Goal: Task Accomplishment & Management: Use online tool/utility

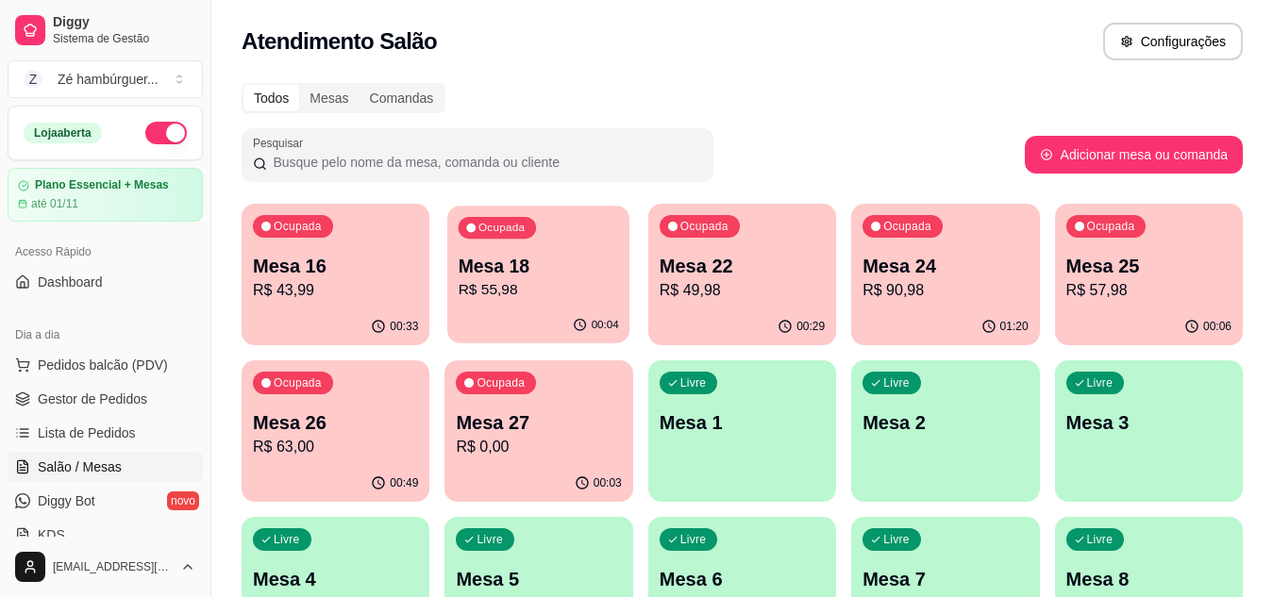
click at [542, 298] on p "R$ 55,98" at bounding box center [538, 290] width 160 height 22
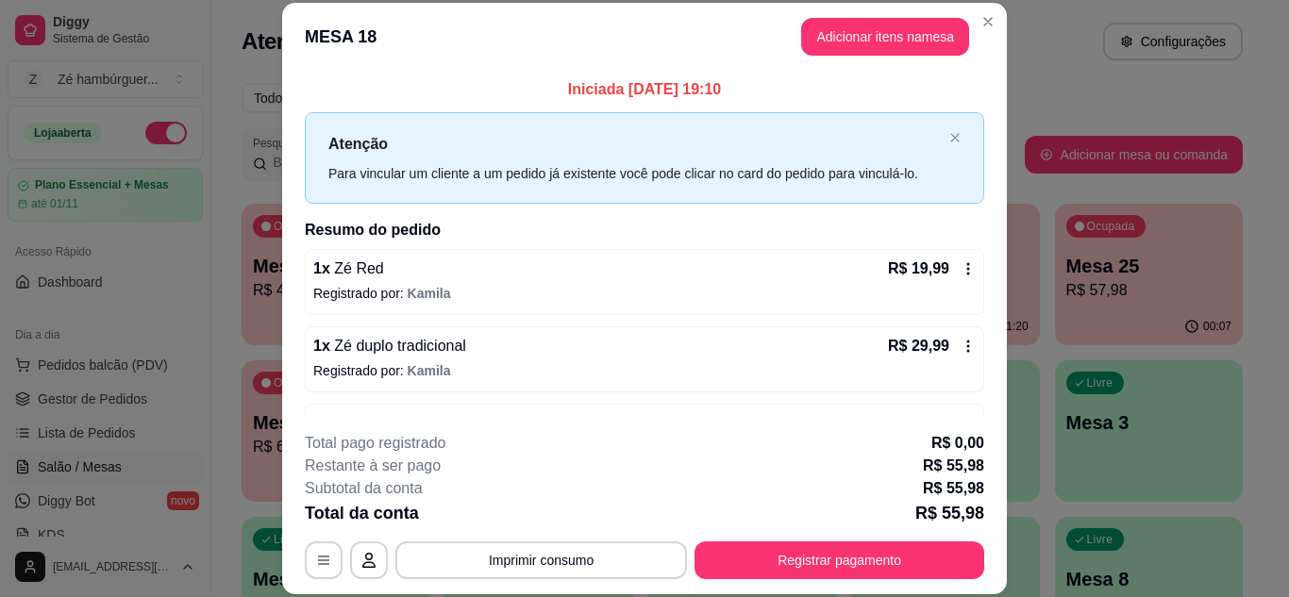
click at [439, 358] on div "1 x Zé duplo tradicional R$ 29,99 Registrado por: [PERSON_NAME]" at bounding box center [644, 359] width 679 height 66
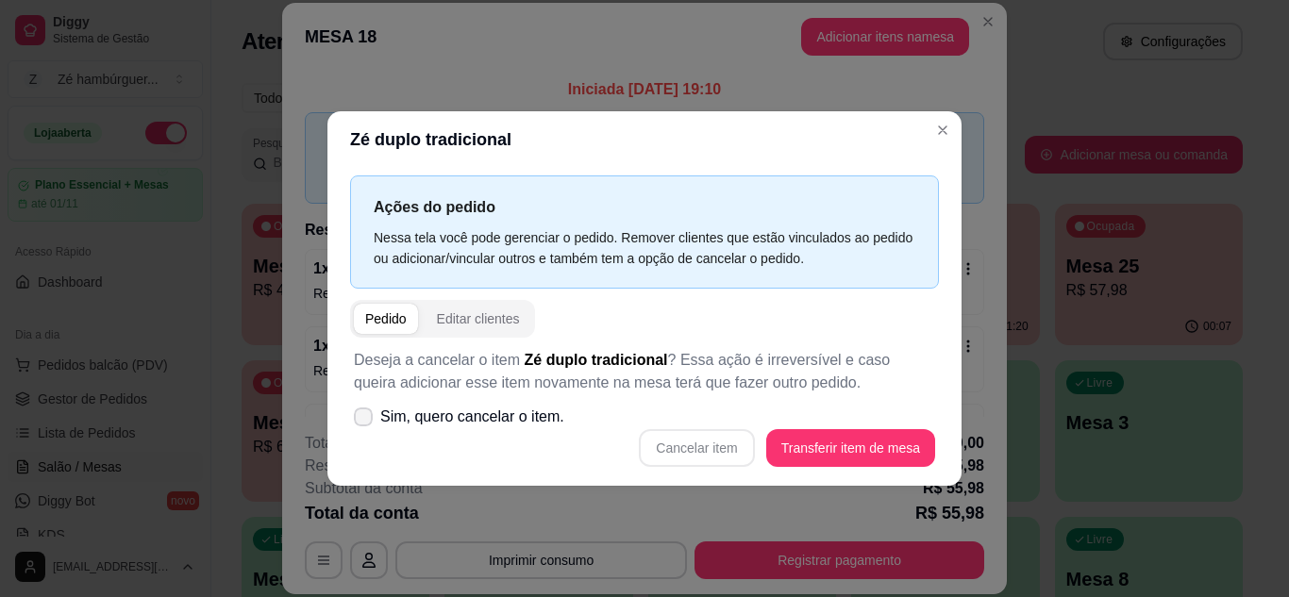
click at [359, 413] on icon at bounding box center [363, 416] width 15 height 11
click at [359, 420] on input "Sim, quero cancelar o item." at bounding box center [359, 426] width 12 height 12
checkbox input "true"
click at [703, 455] on button "Cancelar item" at bounding box center [697, 447] width 112 height 37
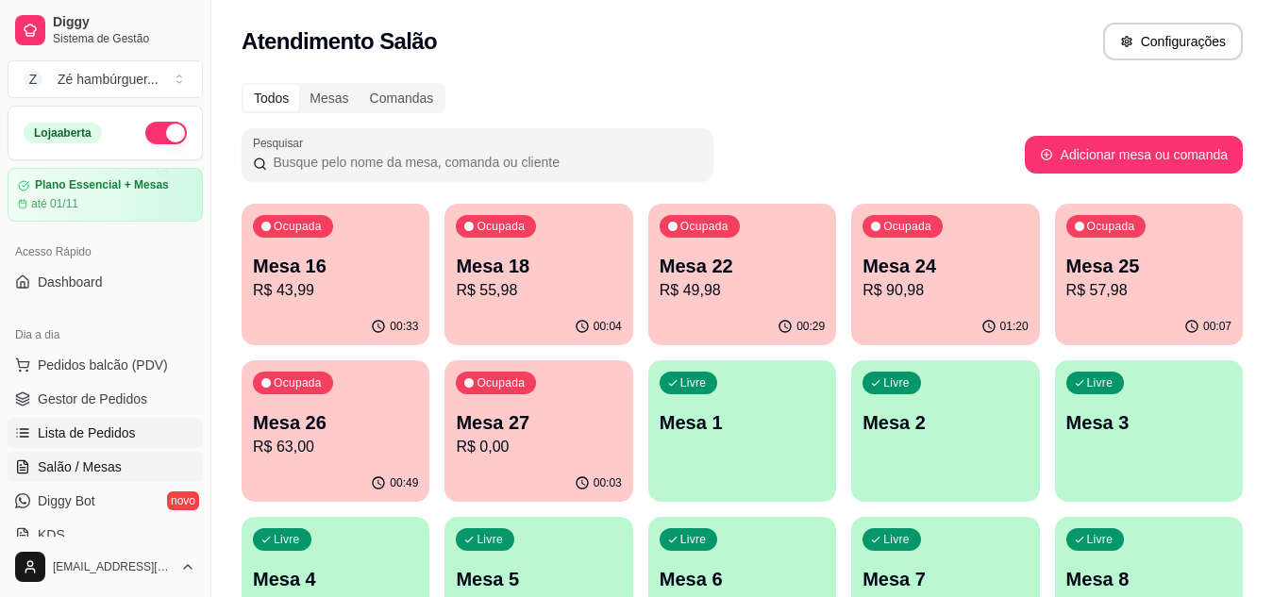
click at [128, 428] on span "Lista de Pedidos" at bounding box center [87, 433] width 98 height 19
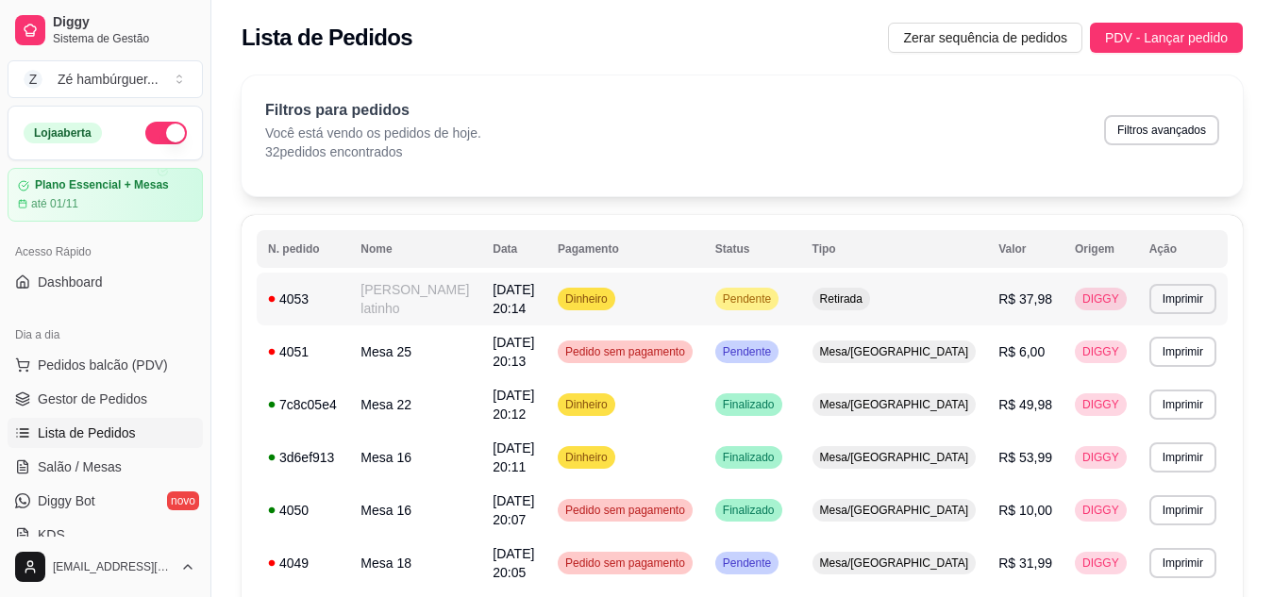
click at [866, 305] on span "Retirada" at bounding box center [841, 298] width 50 height 15
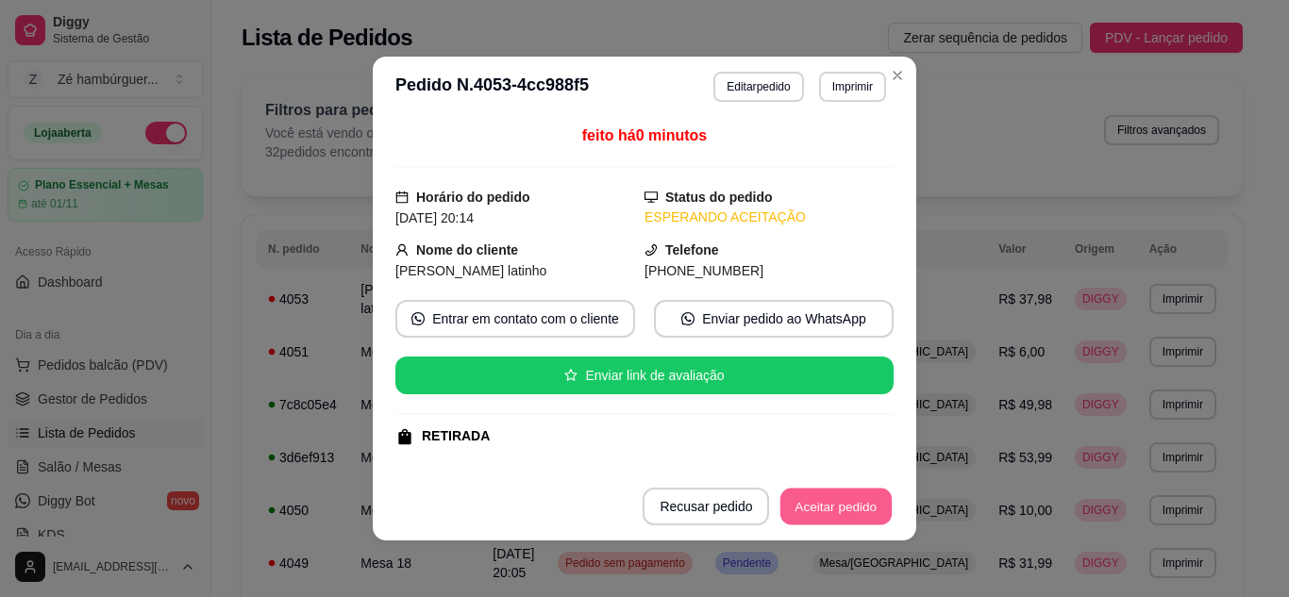
click at [810, 508] on button "Aceitar pedido" at bounding box center [835, 507] width 111 height 37
click at [814, 512] on button "Mover para preparo" at bounding box center [820, 507] width 142 height 37
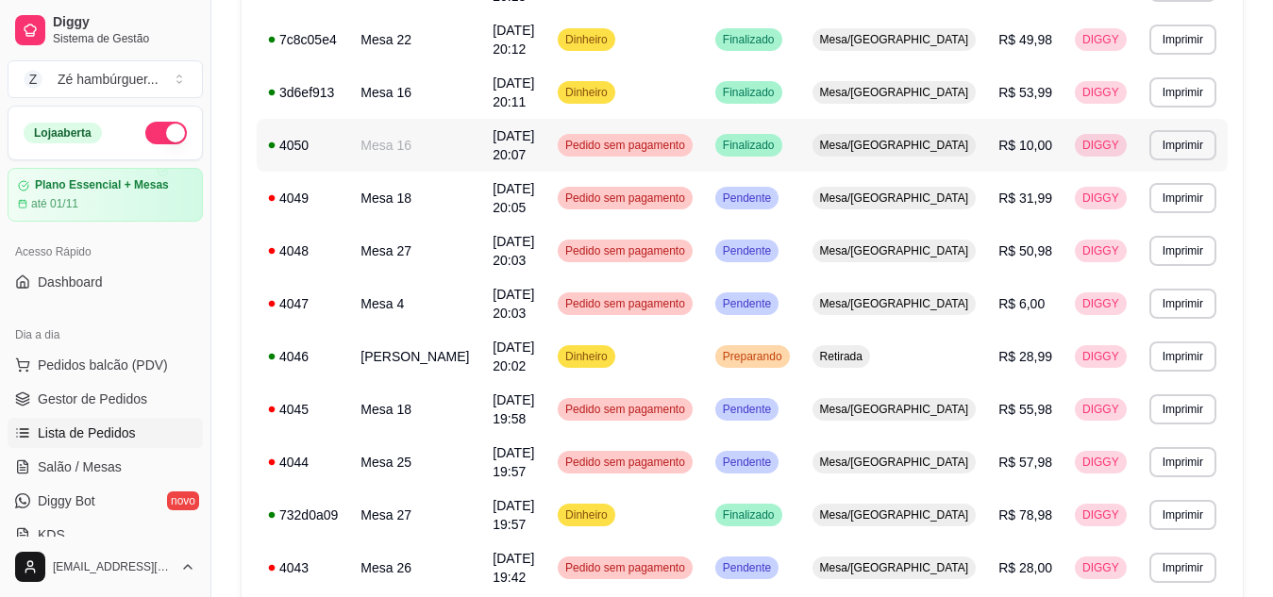
scroll to position [472, 0]
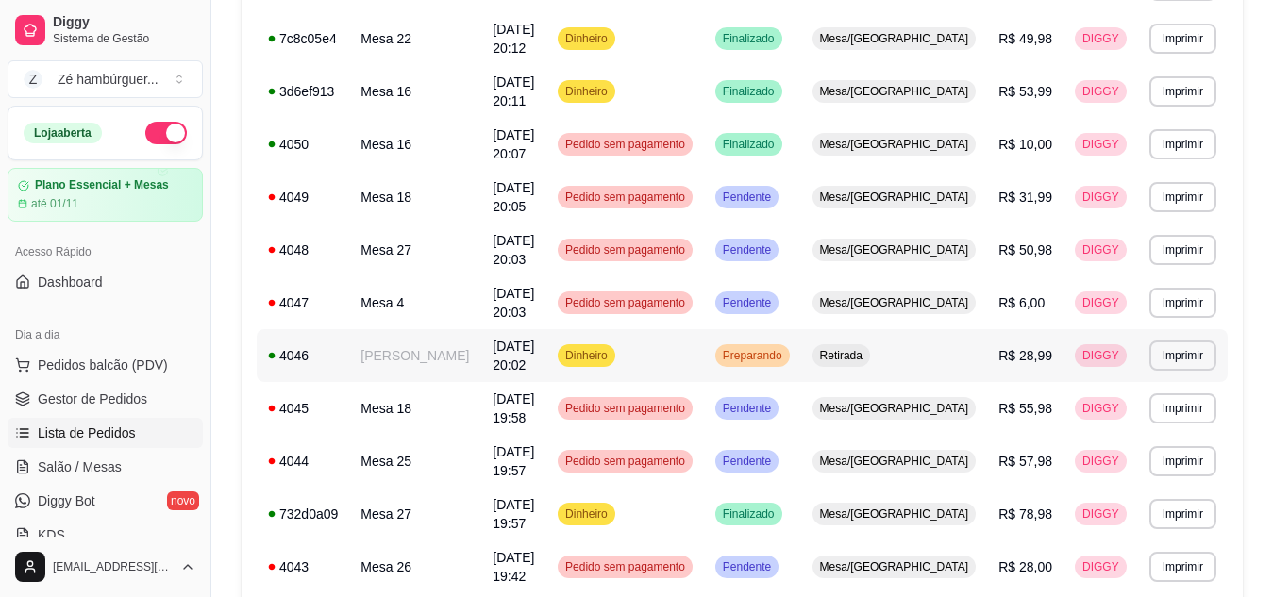
click at [866, 358] on span "Retirada" at bounding box center [841, 355] width 50 height 15
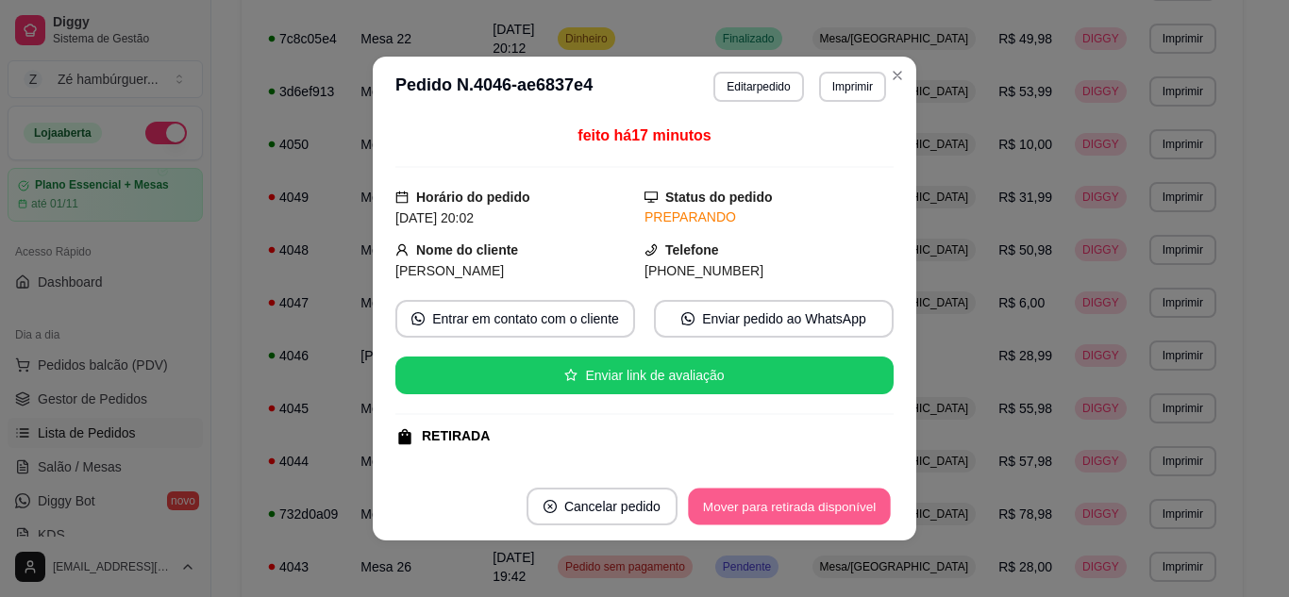
click at [790, 509] on button "Mover para retirada disponível" at bounding box center [789, 507] width 202 height 37
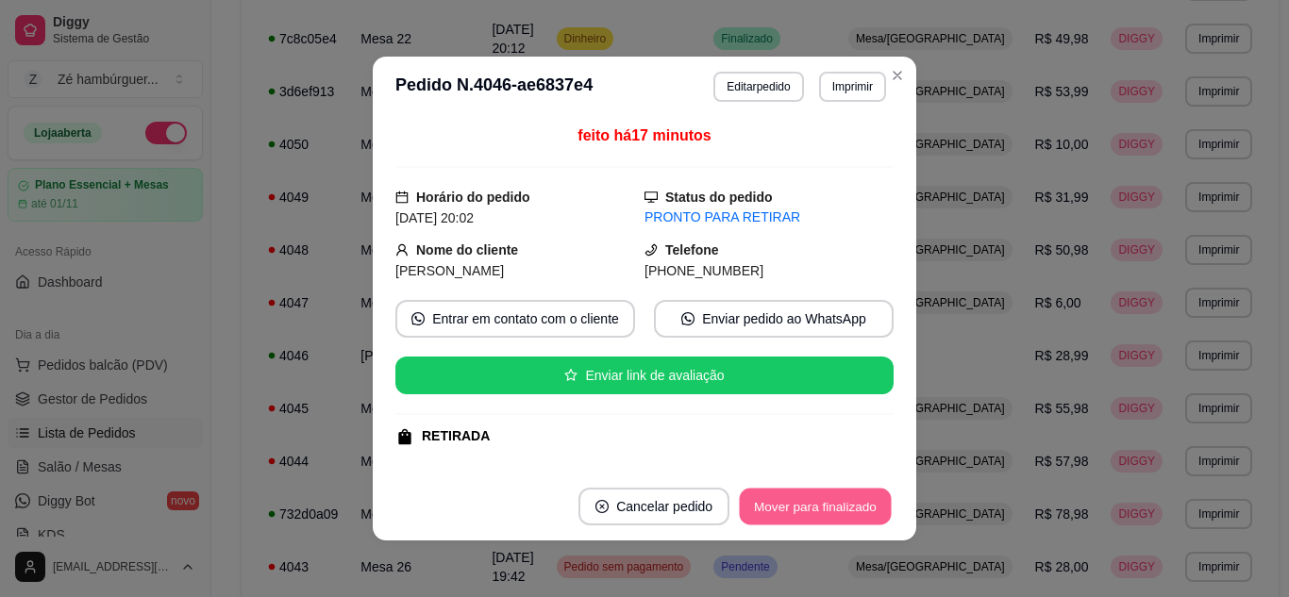
click at [794, 505] on button "Mover para finalizado" at bounding box center [816, 507] width 152 height 37
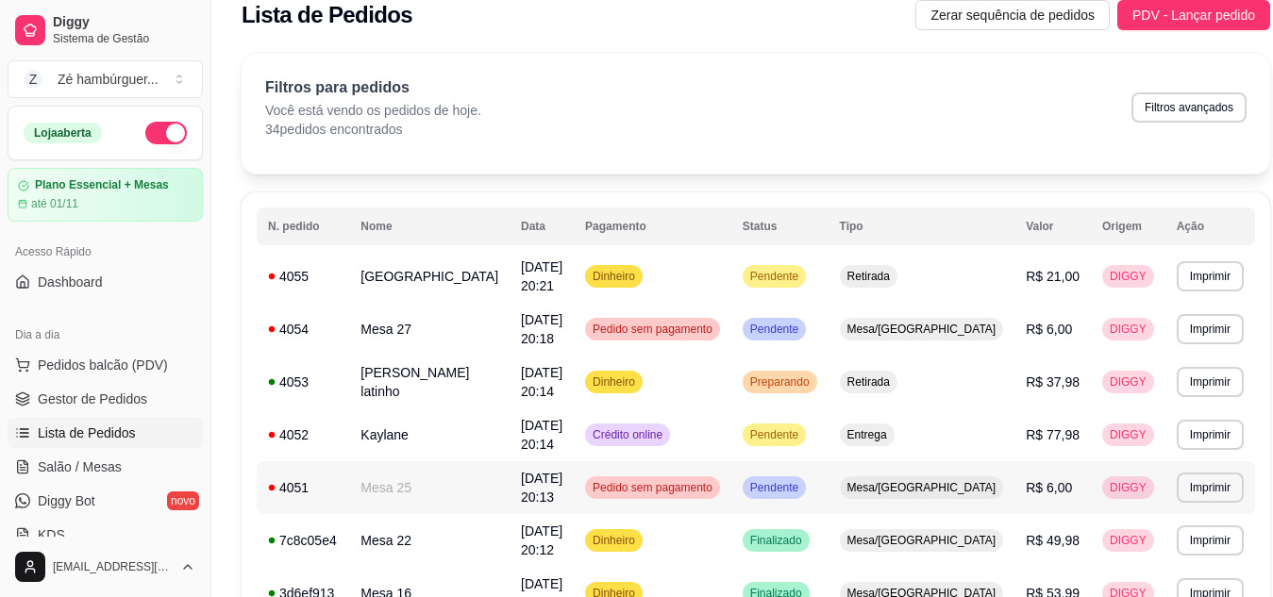
scroll to position [0, 0]
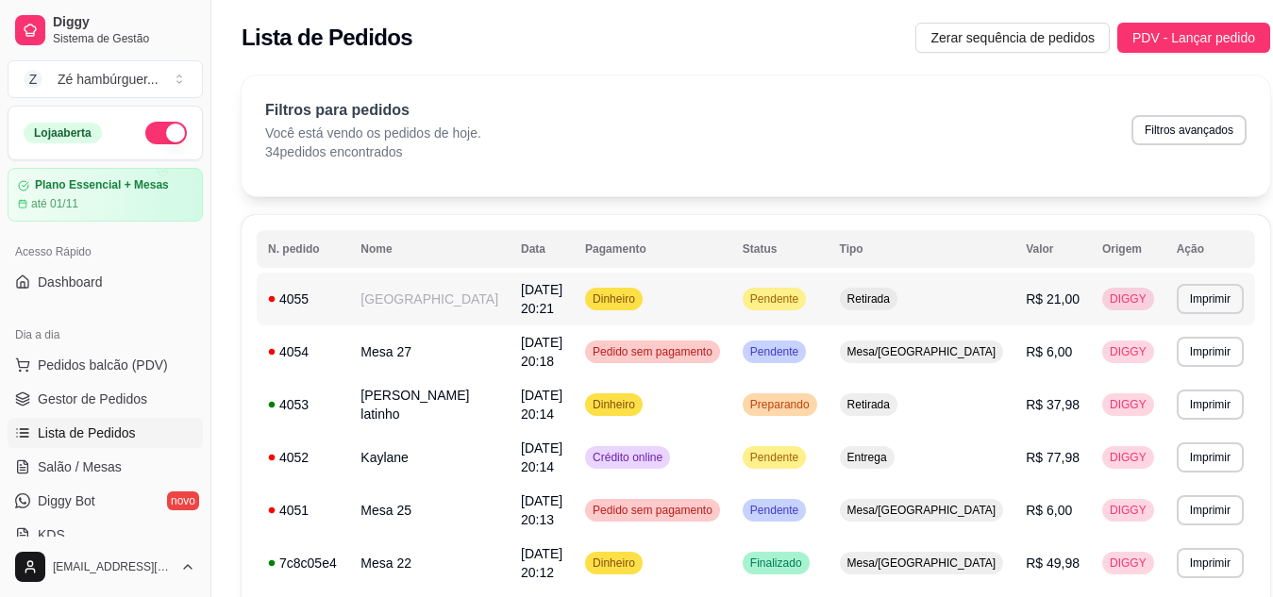
click at [893, 298] on span "Retirada" at bounding box center [868, 298] width 50 height 15
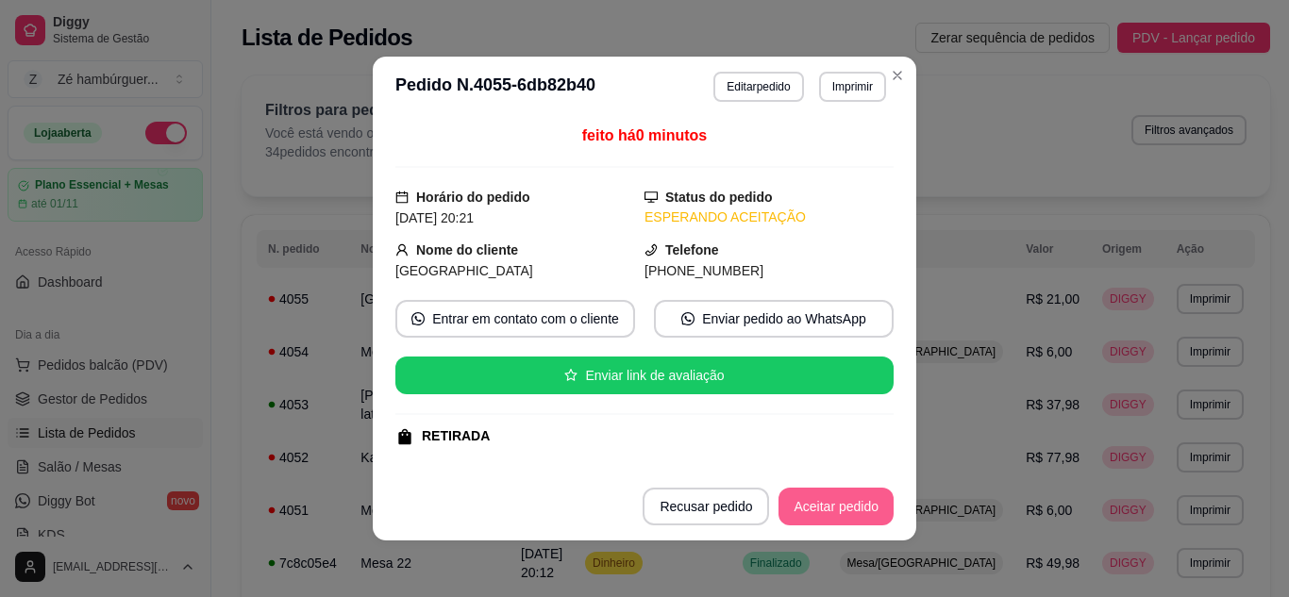
click at [829, 508] on button "Aceitar pedido" at bounding box center [835, 507] width 115 height 38
click at [829, 509] on button "Mover para preparo" at bounding box center [820, 507] width 142 height 37
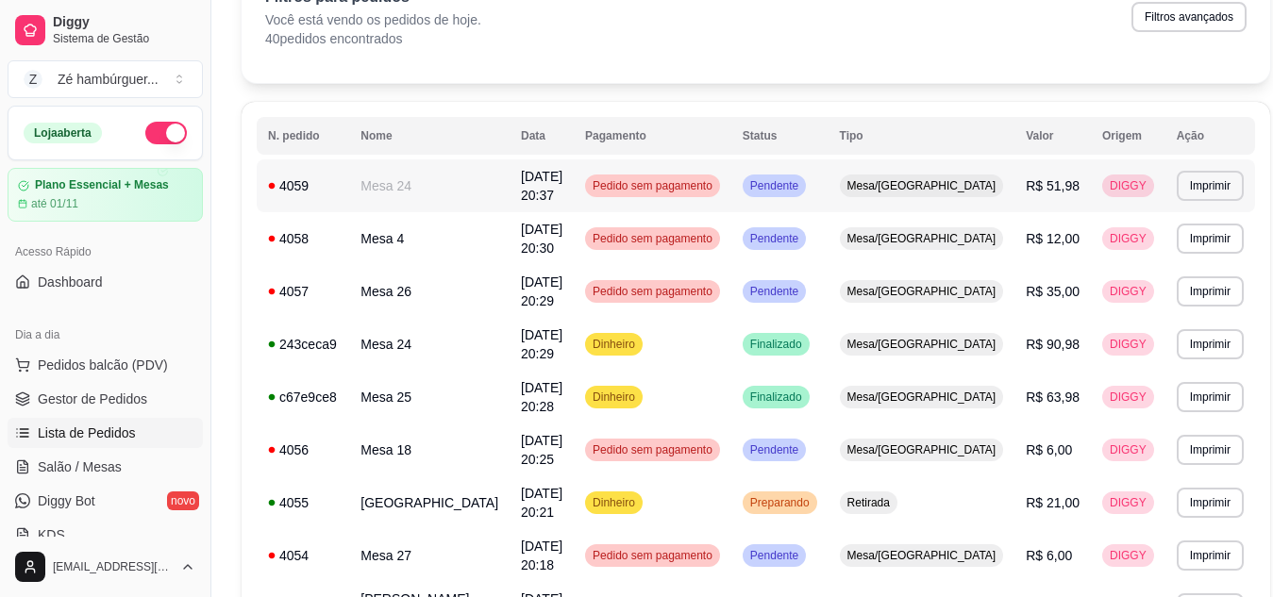
scroll to position [283, 0]
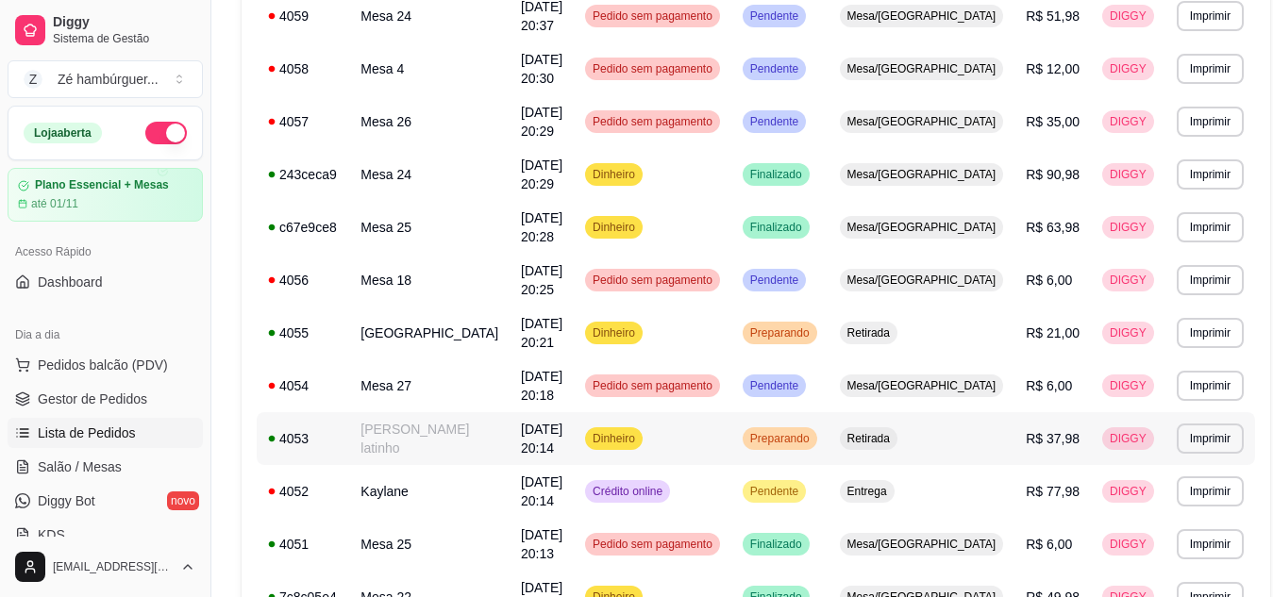
click at [813, 438] on span "Preparando" at bounding box center [779, 438] width 67 height 15
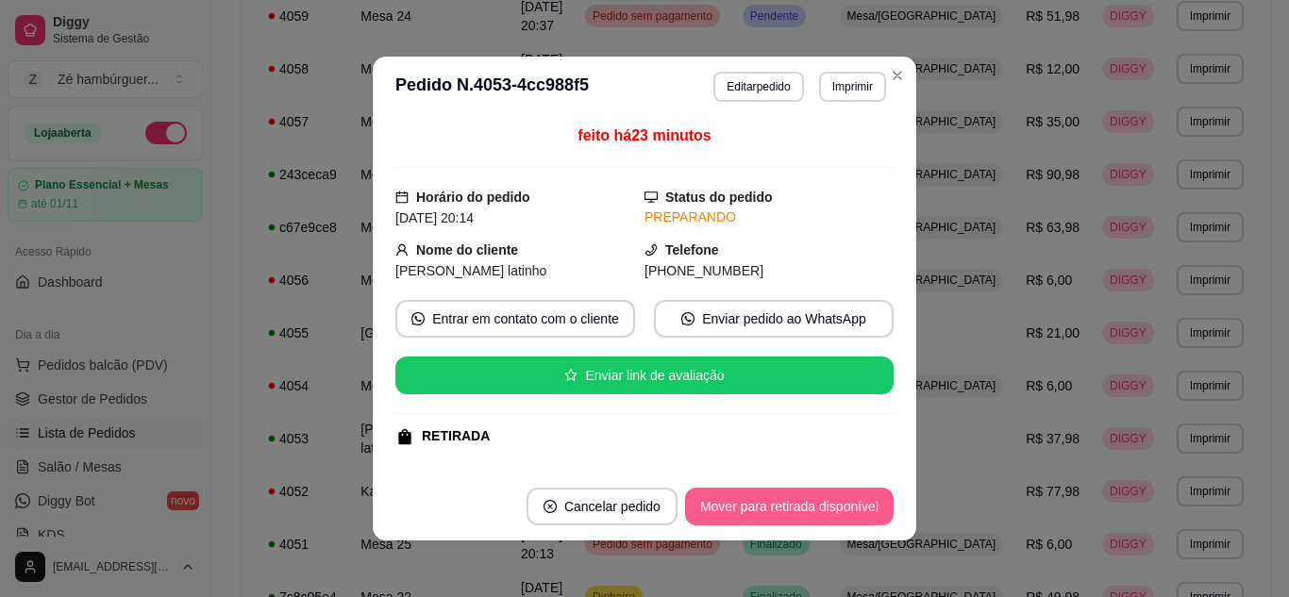
click at [817, 512] on button "Mover para retirada disponível" at bounding box center [789, 507] width 208 height 38
click at [821, 510] on button "Mover para finalizado" at bounding box center [815, 507] width 157 height 38
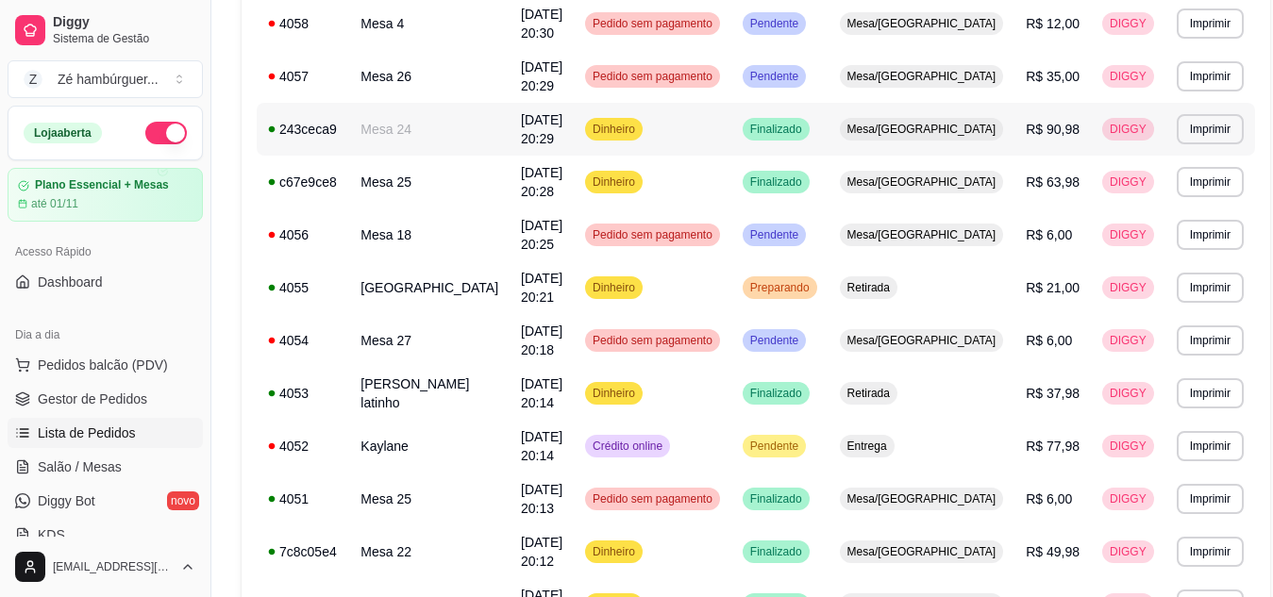
scroll to position [377, 0]
